Goal: Use online tool/utility: Utilize a website feature to perform a specific function

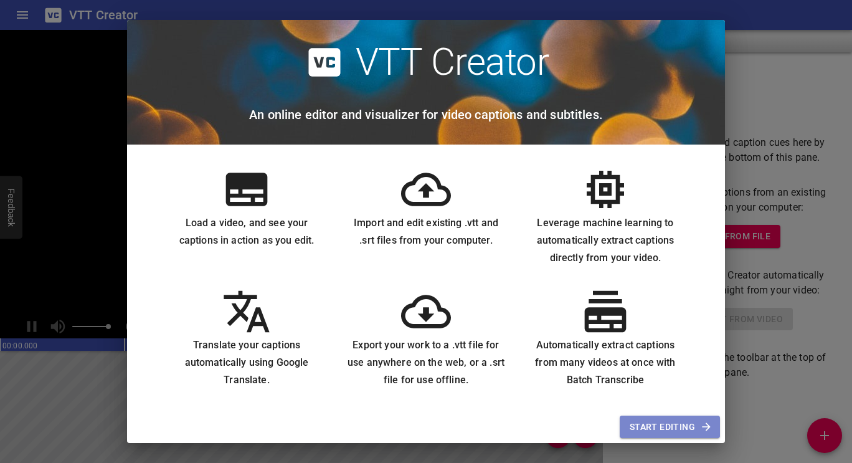
click at [662, 424] on span "Start Editing" at bounding box center [670, 427] width 80 height 16
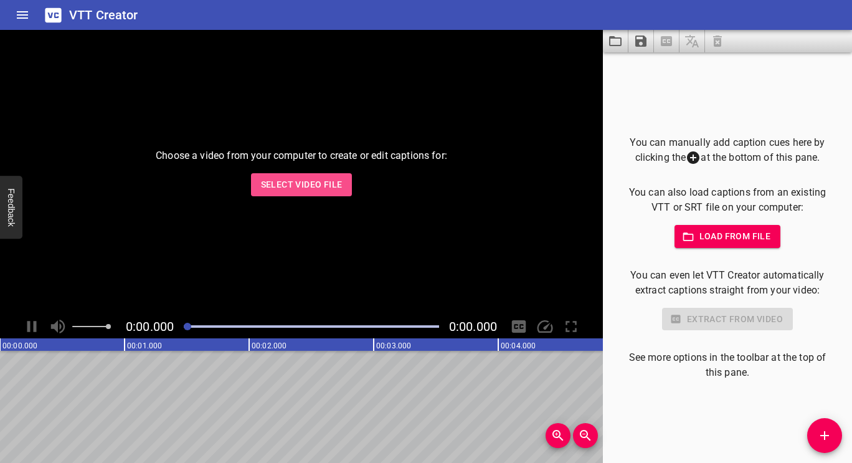
click at [312, 183] on span "Select Video File" at bounding box center [302, 185] width 82 height 16
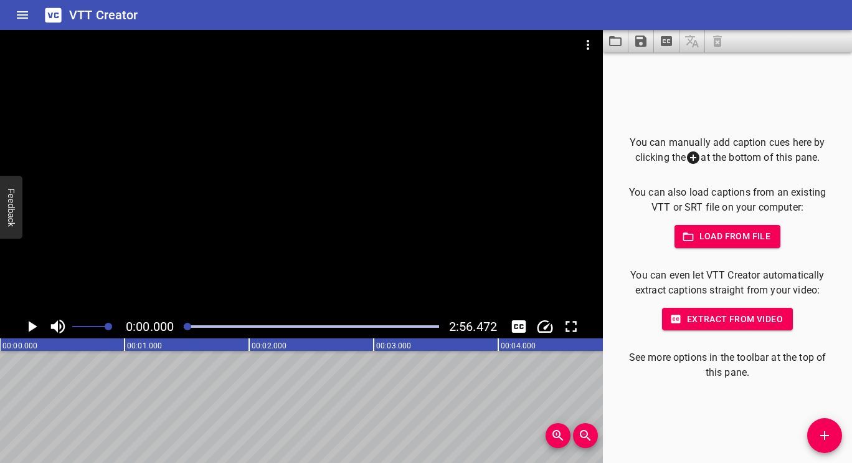
click at [32, 324] on icon "Play/Pause" at bounding box center [33, 326] width 9 height 11
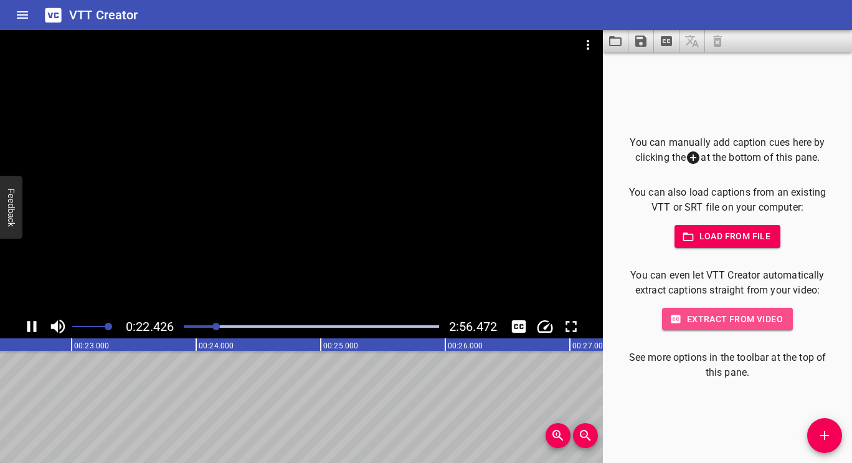
click at [698, 317] on span "Extract from video" at bounding box center [727, 320] width 111 height 16
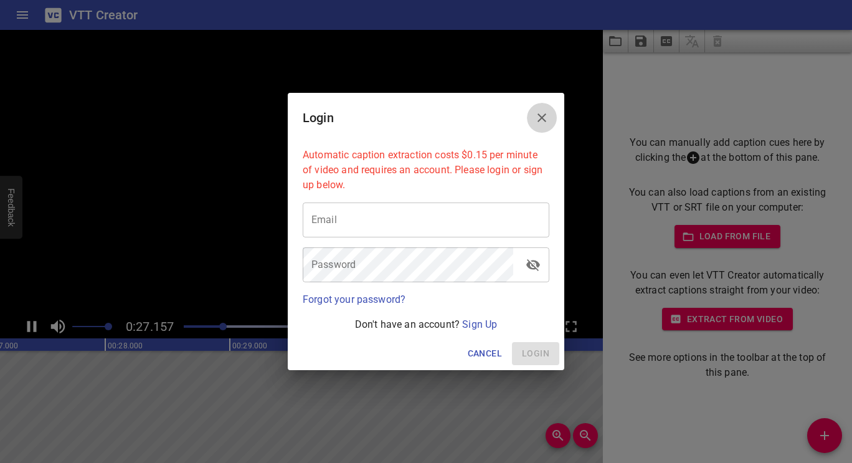
click at [541, 115] on icon "Close" at bounding box center [542, 117] width 15 height 15
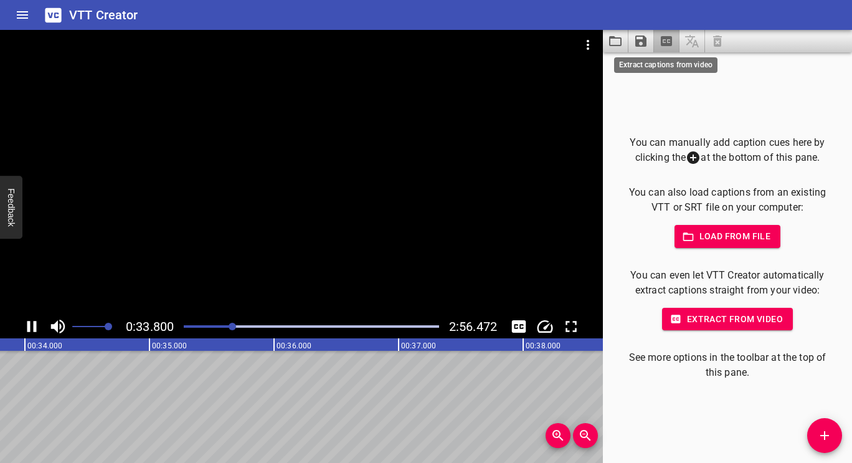
click at [662, 43] on icon "Extract captions from video" at bounding box center [666, 41] width 11 height 10
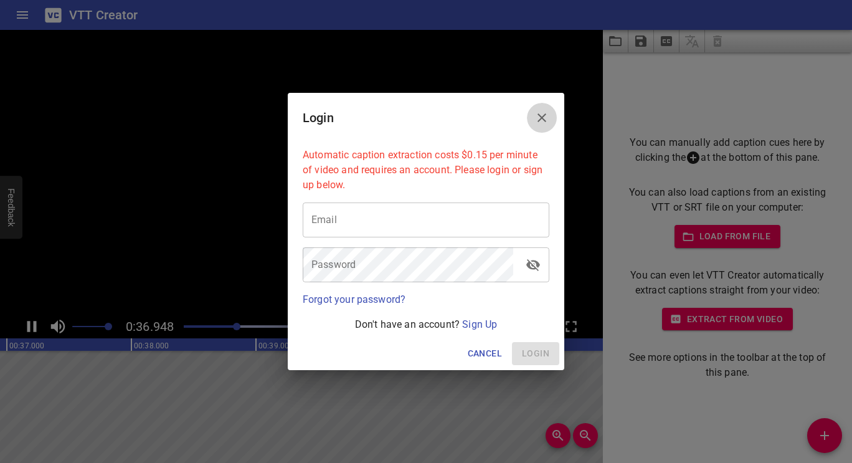
click at [540, 120] on icon "Close" at bounding box center [542, 117] width 9 height 9
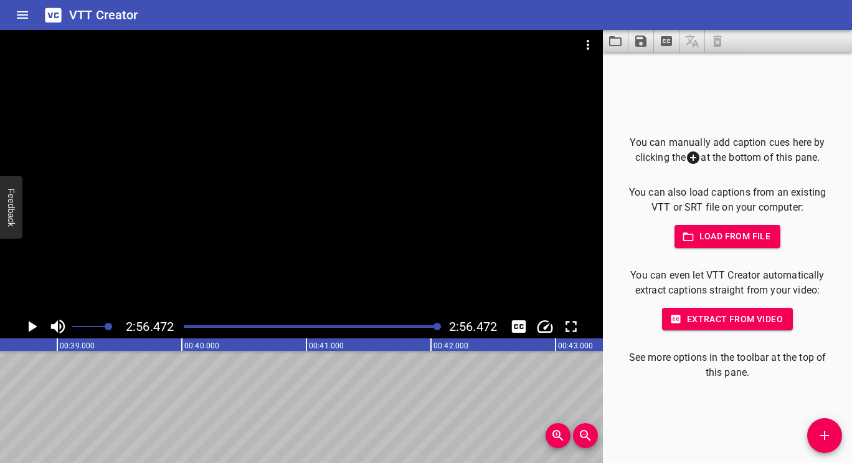
scroll to position [0, 21827]
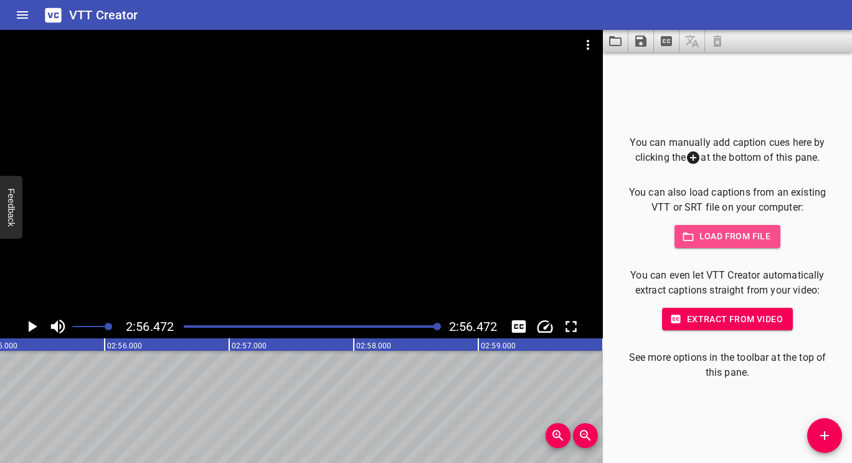
click at [701, 235] on span "Load from file" at bounding box center [728, 237] width 87 height 16
click at [684, 240] on icon "button" at bounding box center [688, 236] width 11 height 8
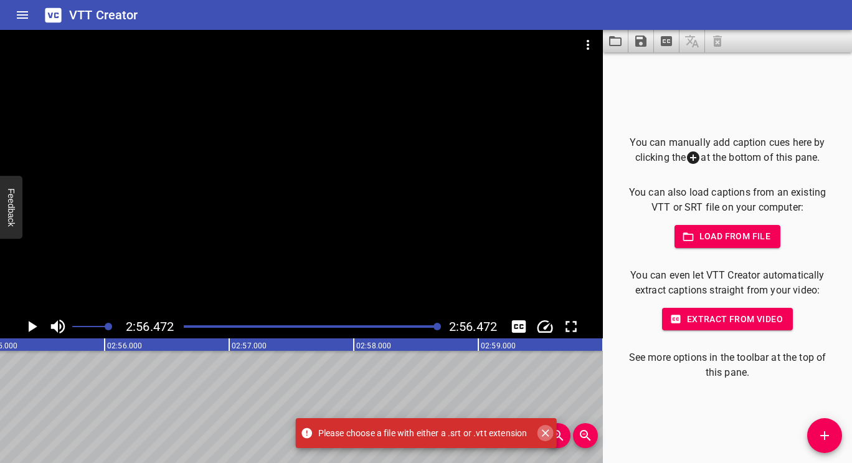
click at [545, 431] on icon "Close" at bounding box center [544, 432] width 7 height 7
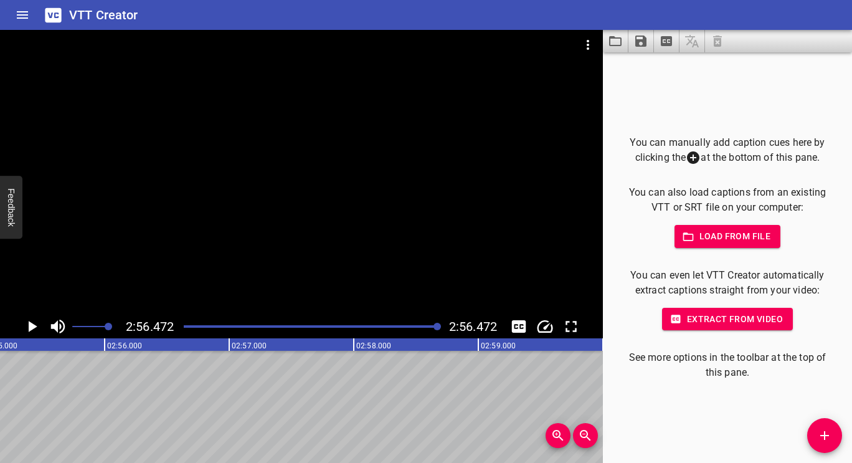
click at [687, 156] on icon at bounding box center [693, 157] width 12 height 12
click at [556, 434] on icon "Zoom In" at bounding box center [556, 433] width 3 height 3
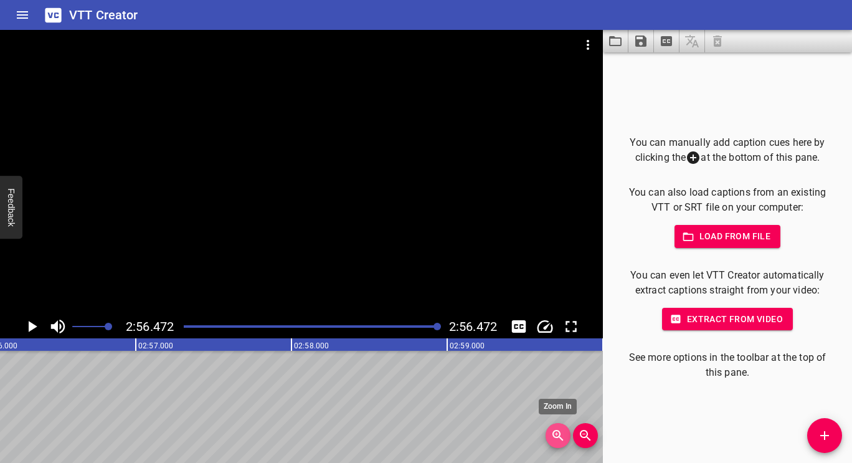
click at [556, 434] on icon "Zoom In" at bounding box center [556, 433] width 3 height 3
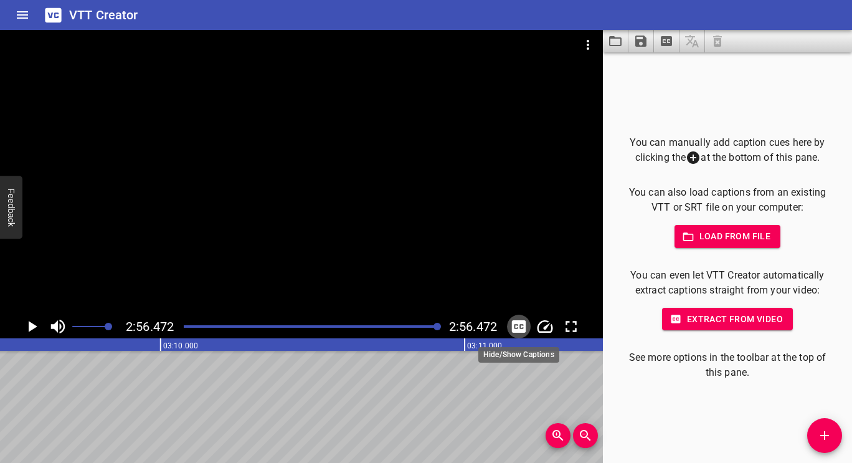
click at [520, 320] on icon "Toggle captions" at bounding box center [519, 326] width 19 height 19
click at [517, 328] on icon "Toggle captions" at bounding box center [519, 326] width 19 height 19
click at [32, 321] on icon "Play/Pause" at bounding box center [31, 326] width 19 height 19
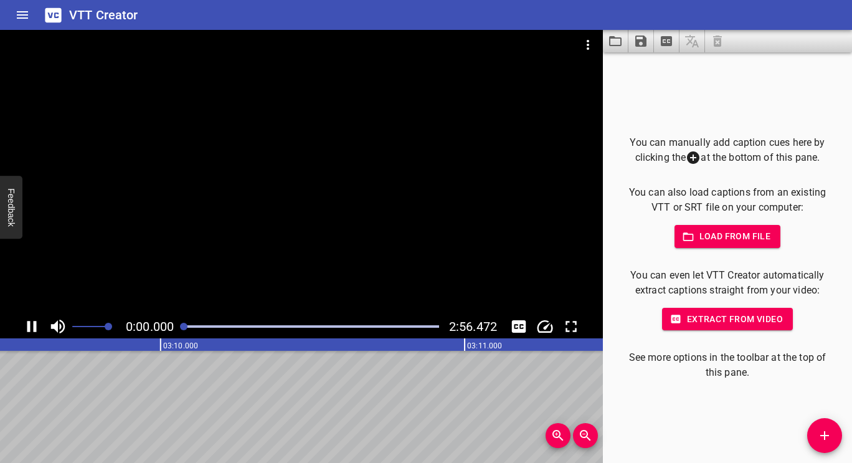
scroll to position [0, 0]
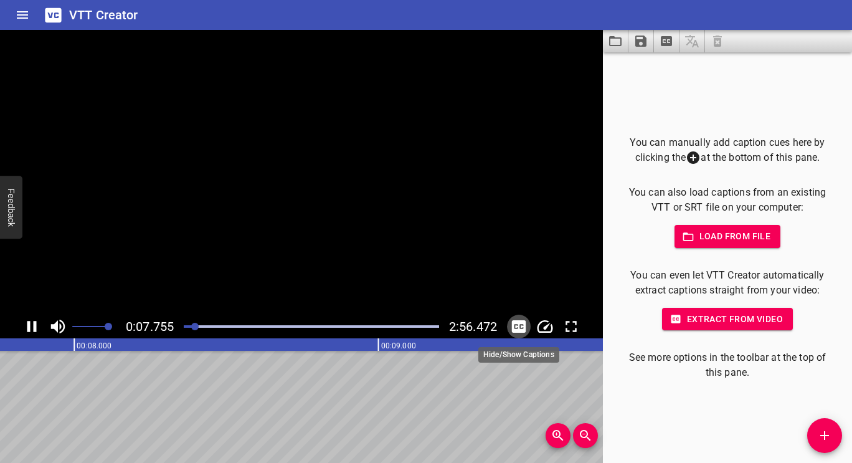
click at [518, 327] on icon "Toggle captions" at bounding box center [519, 326] width 14 height 12
click at [546, 325] on icon "Change Playback Speed" at bounding box center [545, 326] width 19 height 19
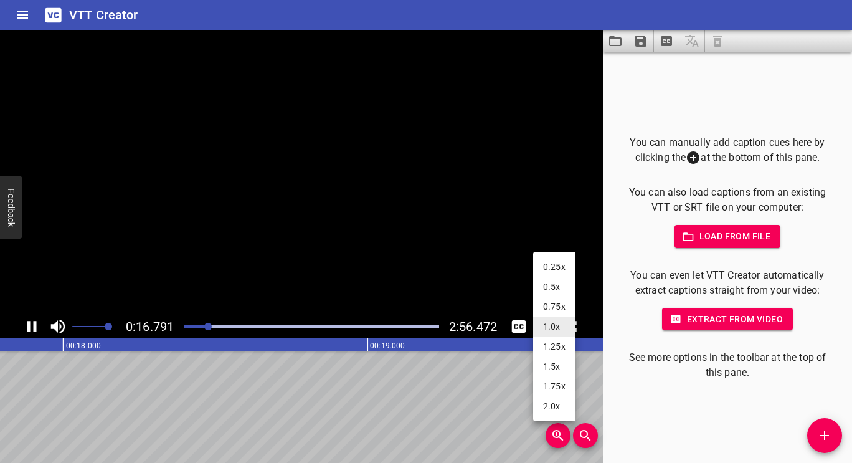
click at [514, 275] on div at bounding box center [426, 231] width 852 height 463
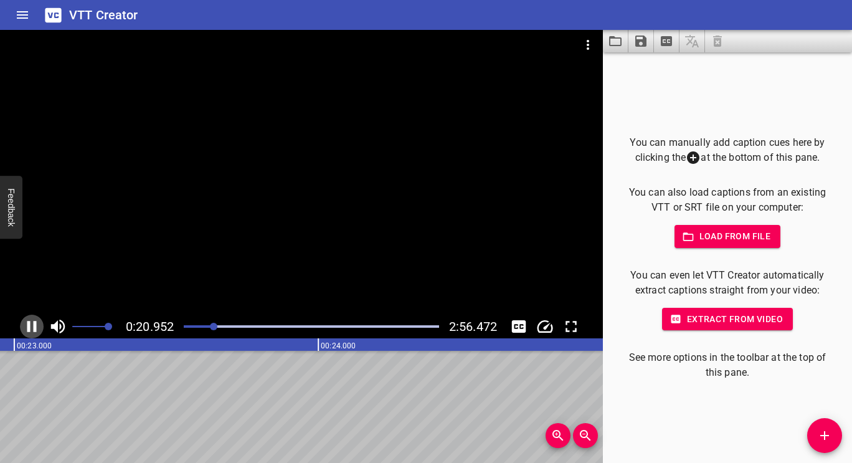
click at [33, 326] on icon "Play/Pause" at bounding box center [31, 326] width 19 height 19
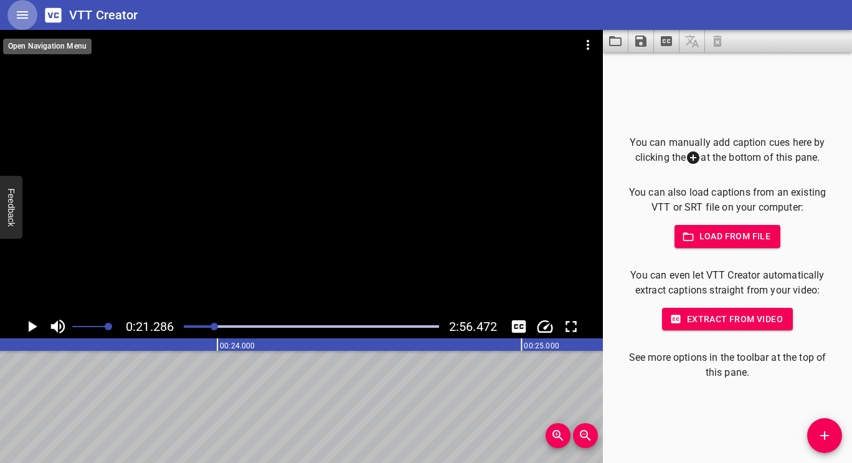
click at [19, 12] on icon "Home" at bounding box center [22, 14] width 11 height 7
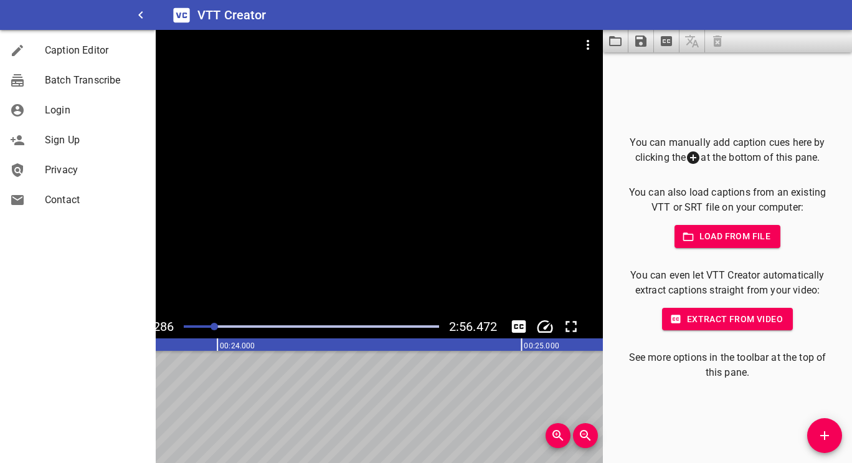
click at [667, 57] on div "You can manually add caption cues here by clicking the at the bottom of this pa…" at bounding box center [727, 257] width 249 height 411
click at [665, 42] on icon "Extract captions from video" at bounding box center [666, 41] width 11 height 10
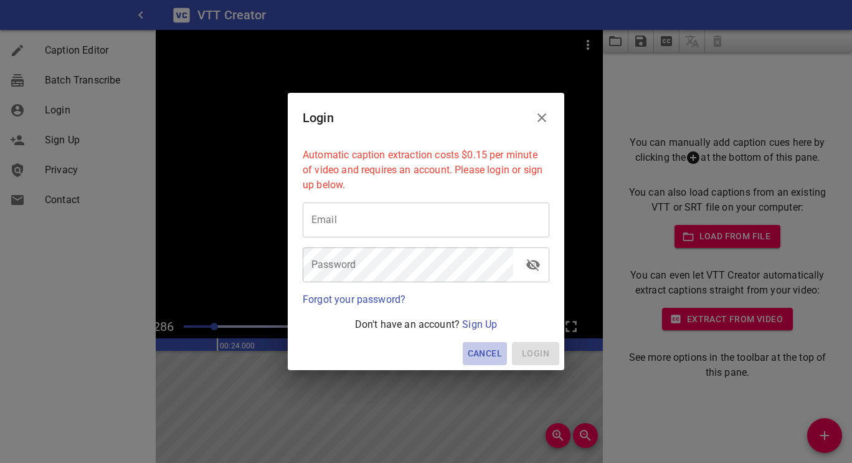
click at [485, 351] on span "Cancel" at bounding box center [485, 354] width 34 height 16
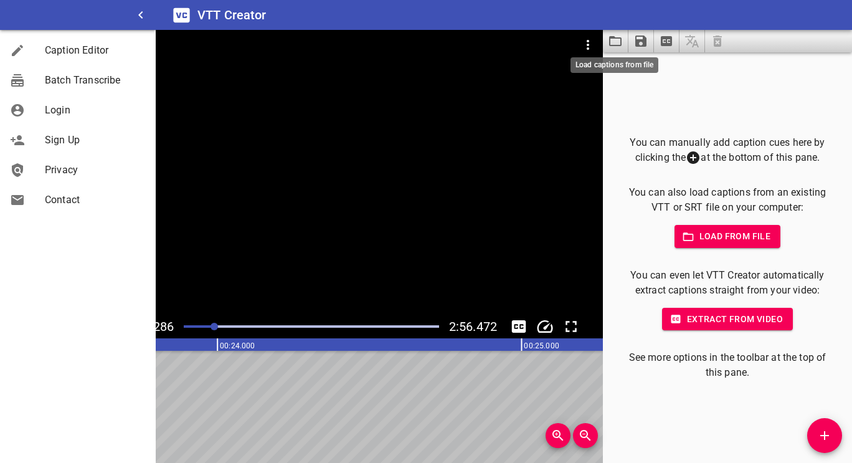
click at [616, 40] on icon "Load captions from file" at bounding box center [615, 41] width 15 height 15
